Goal: Find specific page/section: Find specific page/section

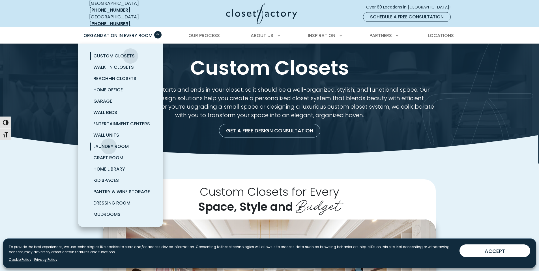
click at [109, 143] on span "Laundry Room" at bounding box center [110, 146] width 35 height 7
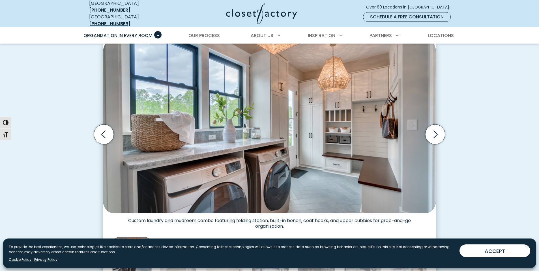
scroll to position [177, 0]
